Goal: Task Accomplishment & Management: Complete application form

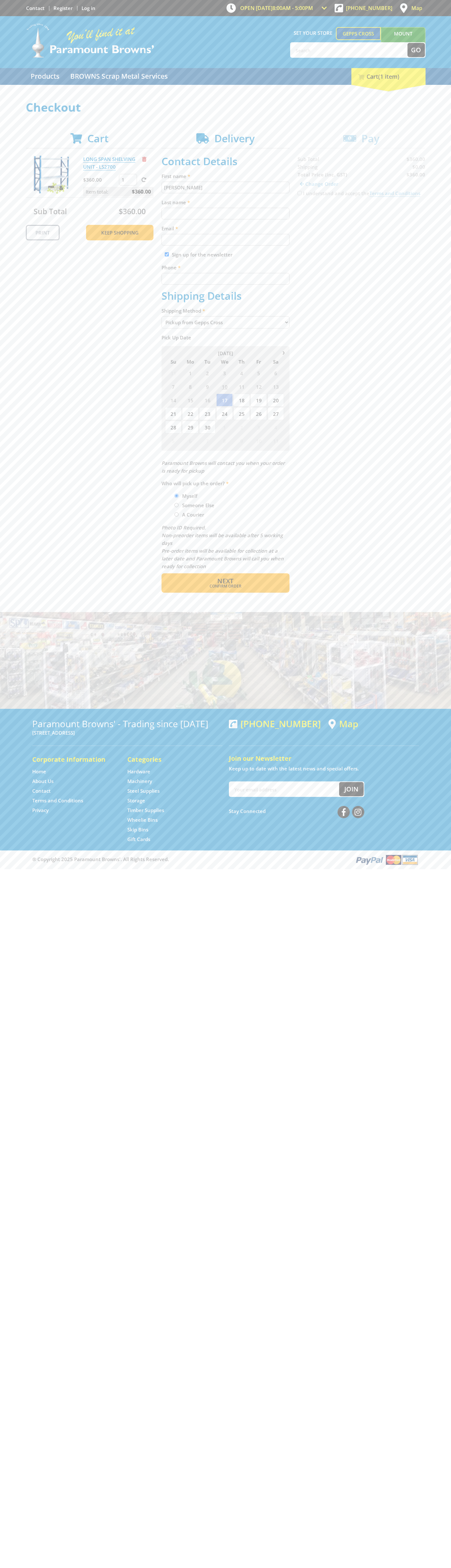
type input "[PERSON_NAME]"
type input "[EMAIL_ADDRESS][DOMAIN_NAME]"
type input "0293744000"
click at [225, 581] on span "Next" at bounding box center [225, 581] width 16 height 9
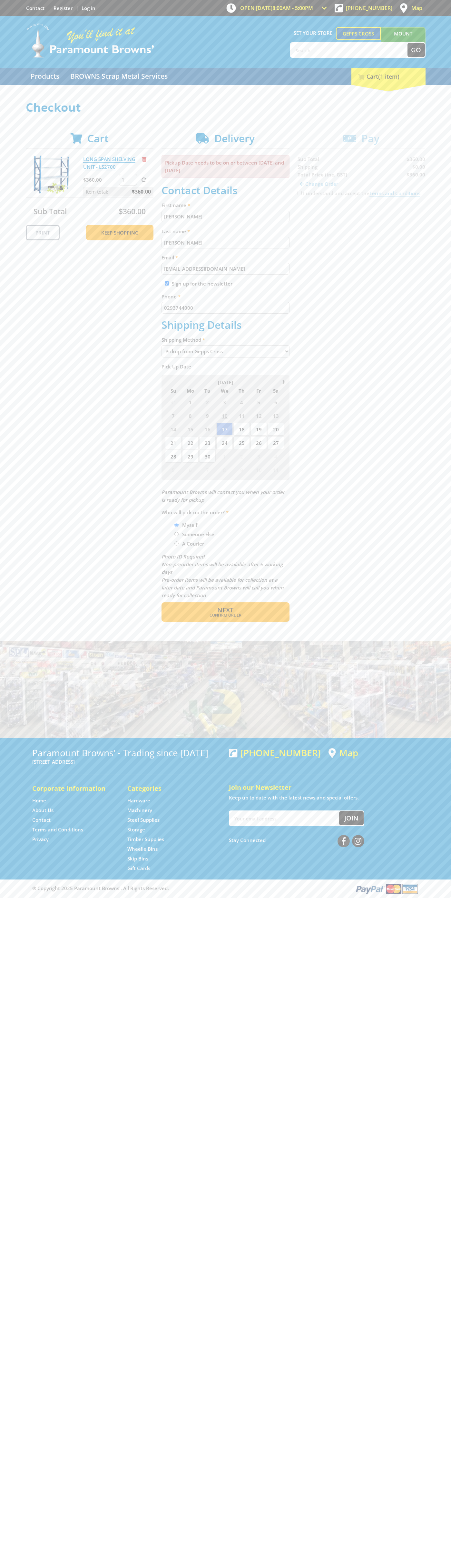
type input "[PERSON_NAME]"
click at [225, 615] on span "Confirm order" at bounding box center [225, 615] width 100 height 4
click at [225, 611] on span "Next" at bounding box center [225, 610] width 16 height 9
